Goal: Communication & Community: Participate in discussion

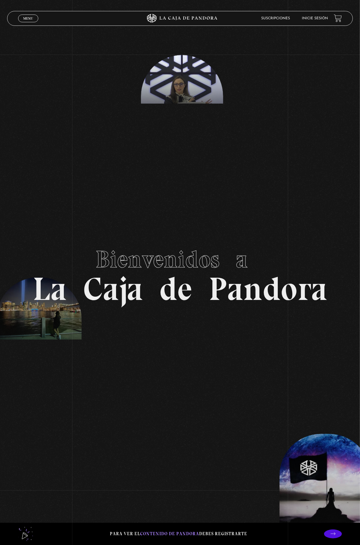
click at [312, 20] on link "Inicie sesión" at bounding box center [315, 19] width 26 height 4
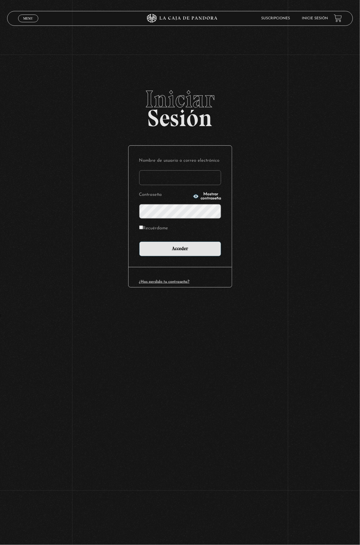
click at [151, 182] on input "Nombre de usuario o correo electrónico" at bounding box center [180, 177] width 82 height 15
type input "diuma03@yahoo.es"
click at [139, 241] on input "Acceder" at bounding box center [180, 248] width 82 height 15
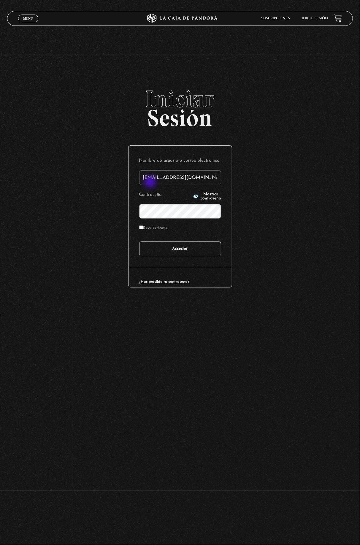
click at [163, 250] on input "Acceder" at bounding box center [180, 248] width 82 height 15
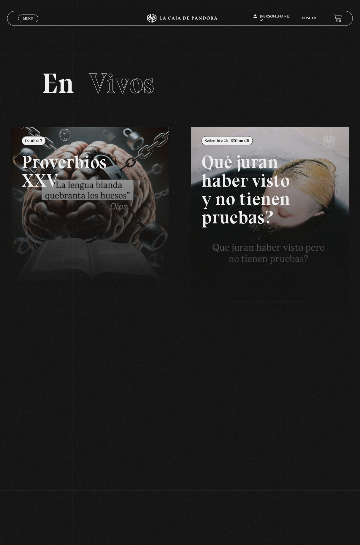
click at [48, 222] on link at bounding box center [191, 399] width 360 height 545
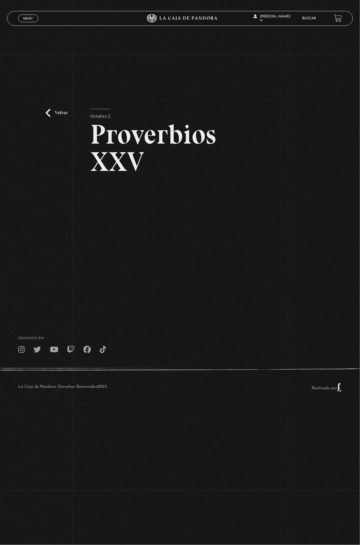
click at [266, 308] on div "Volver Octubre 2 Proverbios XXV" at bounding box center [180, 212] width 180 height 207
